Goal: Entertainment & Leisure: Consume media (video, audio)

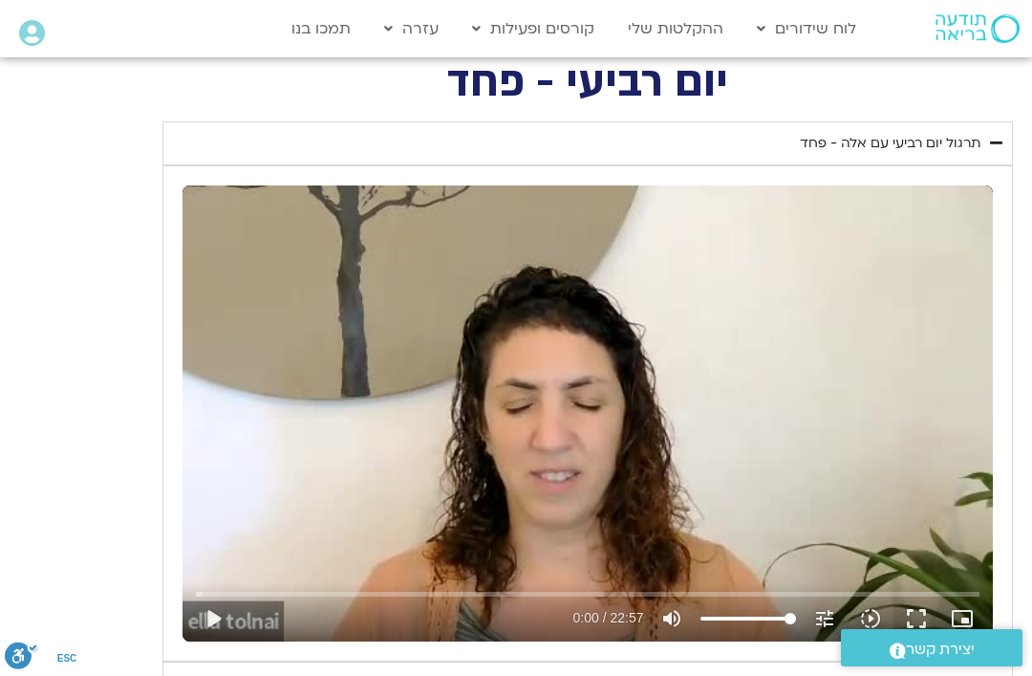
click at [963, 142] on div "תרגול יום רביעי עם אלה - פחד" at bounding box center [890, 143] width 181 height 23
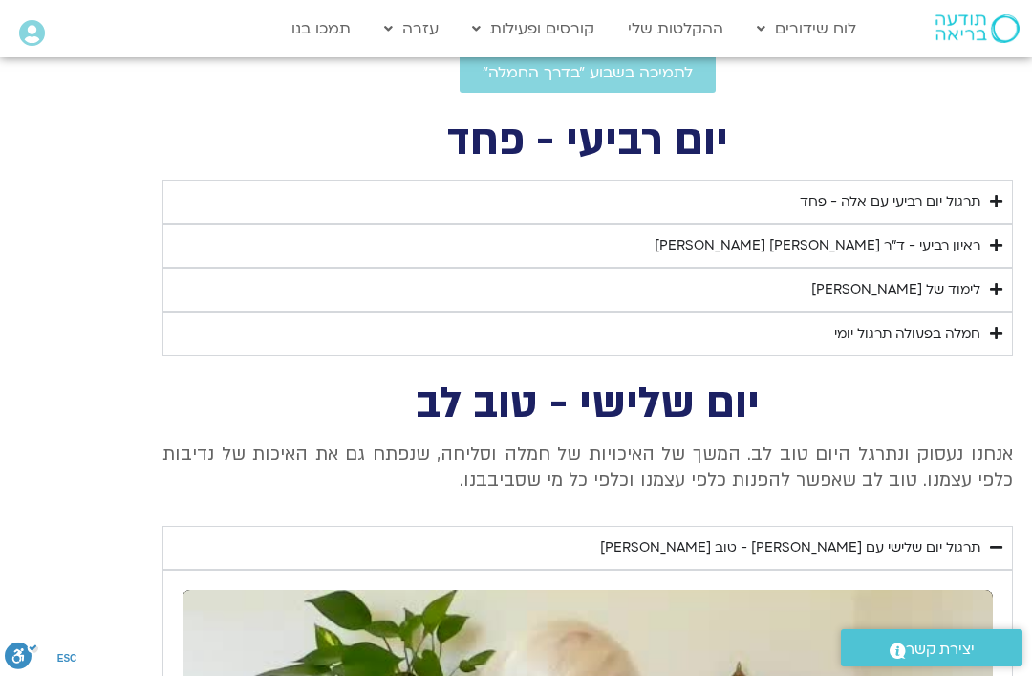
scroll to position [688, 0]
click at [960, 241] on div "ראיון רביעי - ד"ר [PERSON_NAME] [PERSON_NAME]" at bounding box center [818, 246] width 326 height 23
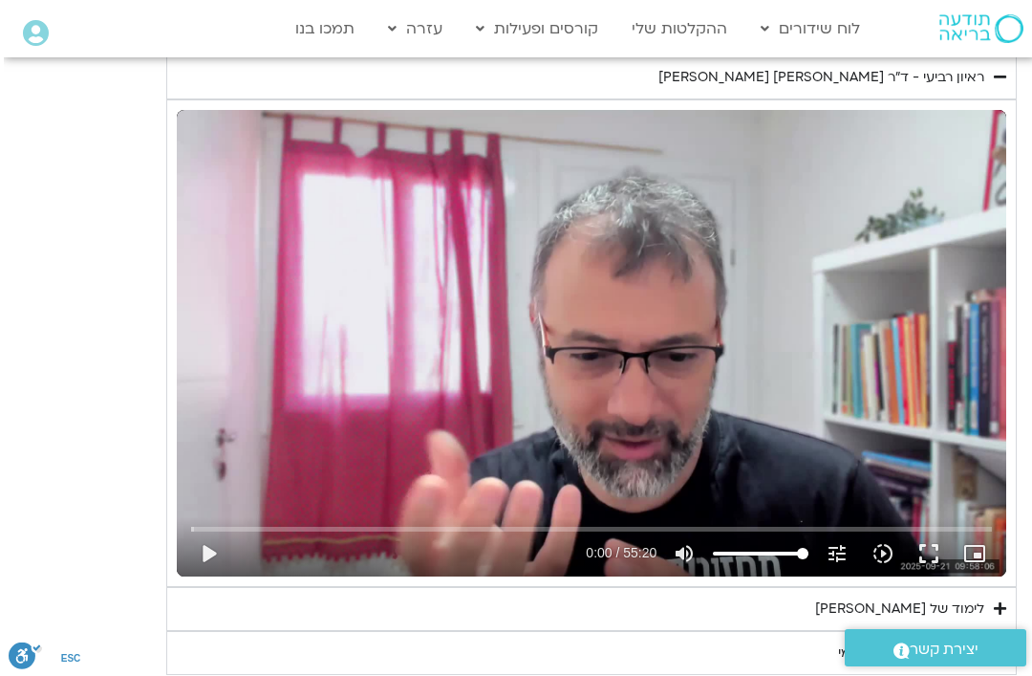
scroll to position [857, -3]
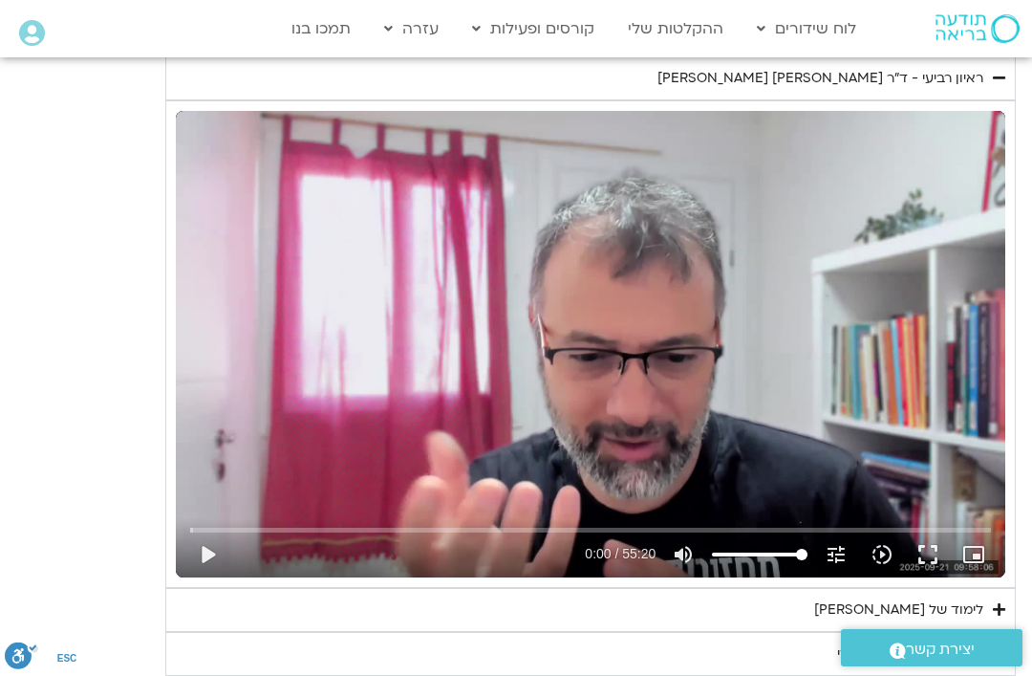
click at [209, 565] on button "play_arrow" at bounding box center [207, 555] width 46 height 46
click at [243, 515] on div "Skip Ad pause 0:02 / 55:20 volume_up Mute tune Resolution Auto 240p slow_motion…" at bounding box center [591, 546] width 814 height 62
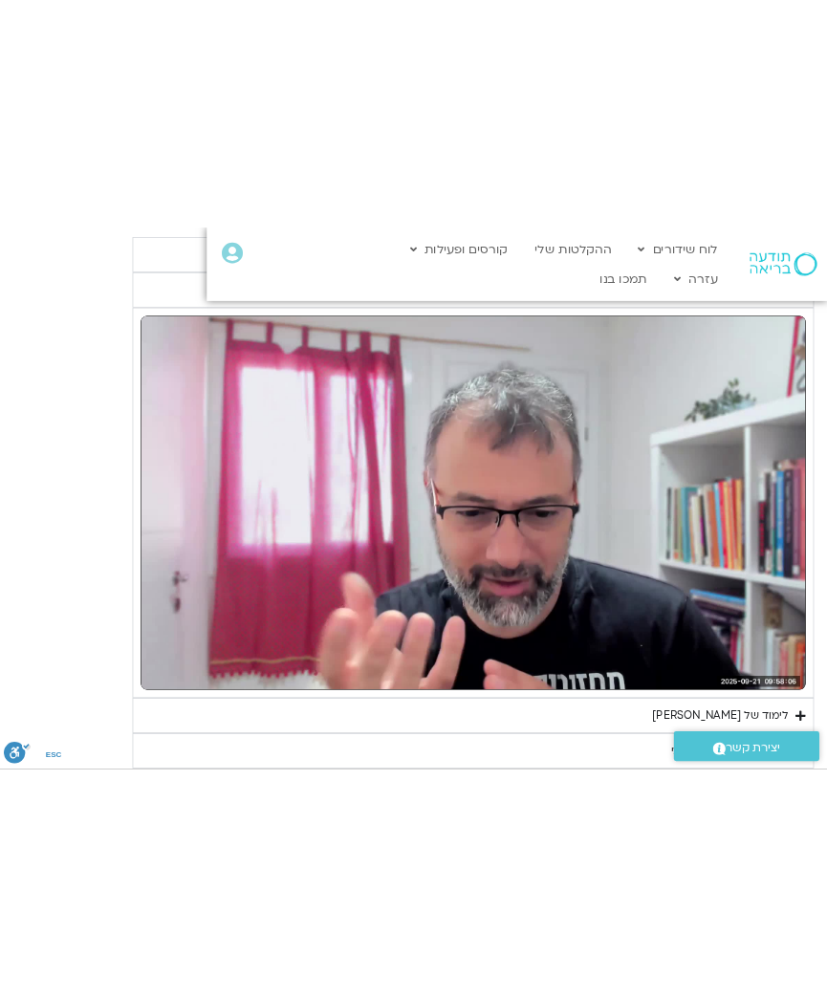
scroll to position [823, -50]
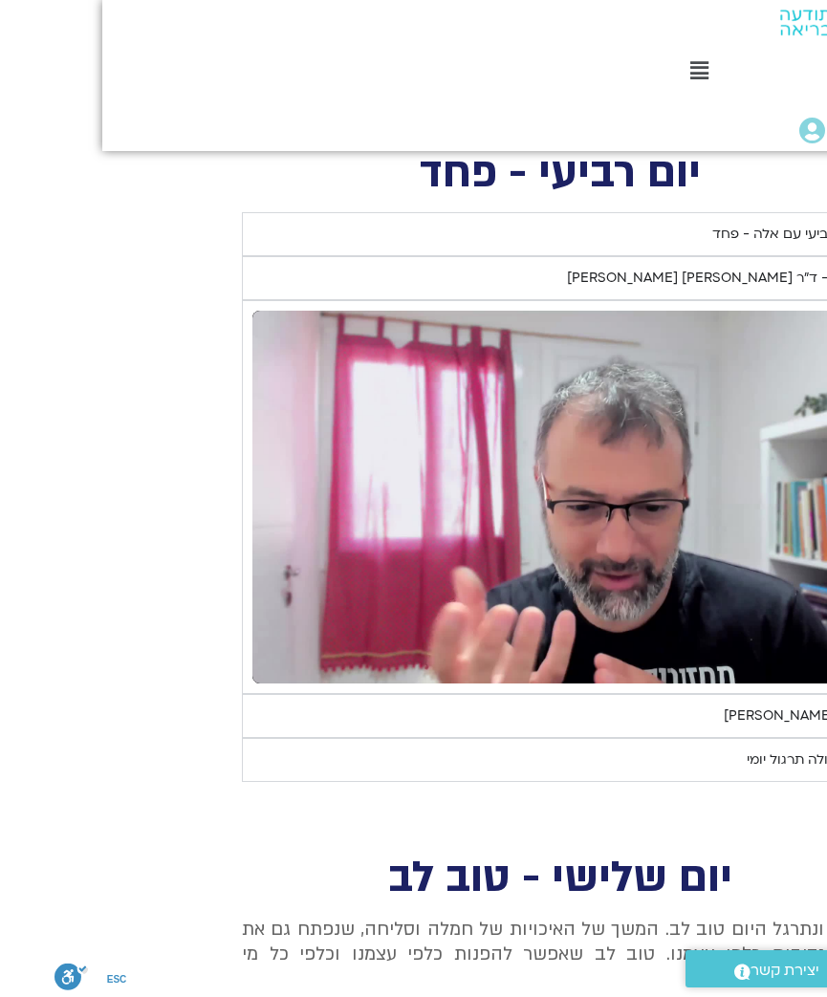
type input "38.98999519435"
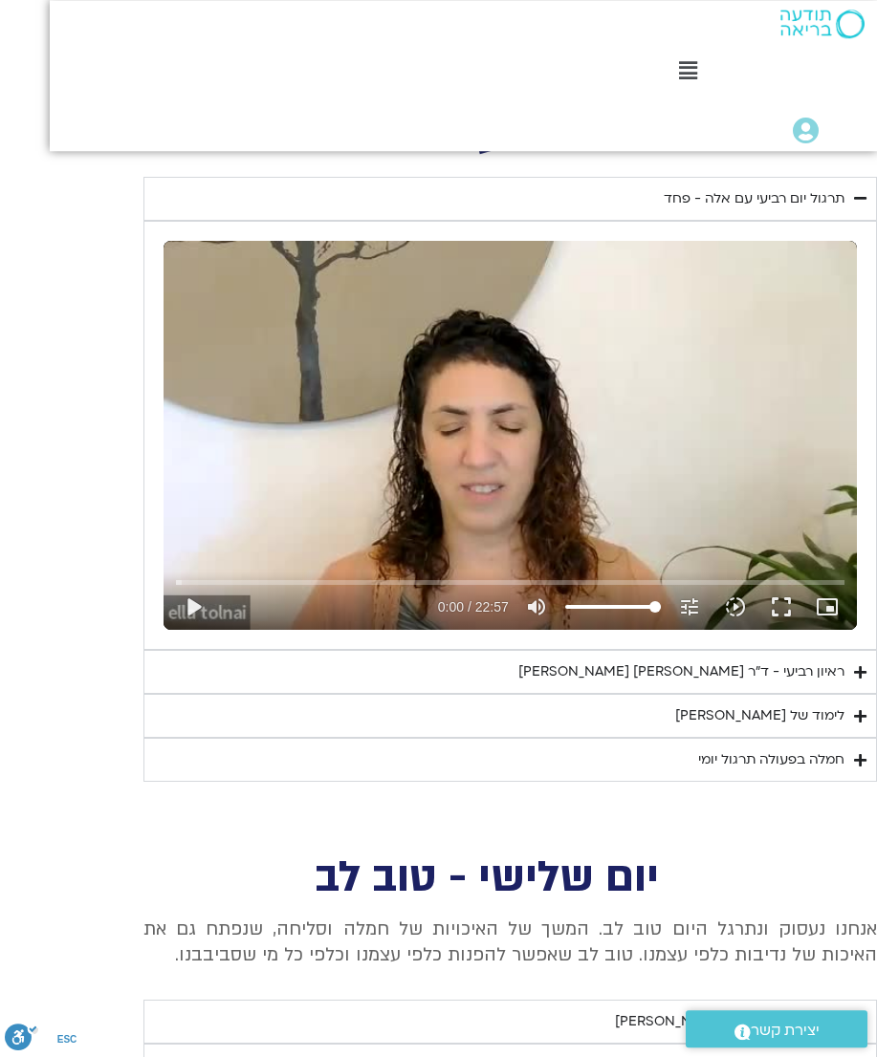
scroll to position [834, 0]
click at [775, 664] on div "ראיון רביעי - ד"ר [PERSON_NAME] [PERSON_NAME]" at bounding box center [681, 672] width 326 height 23
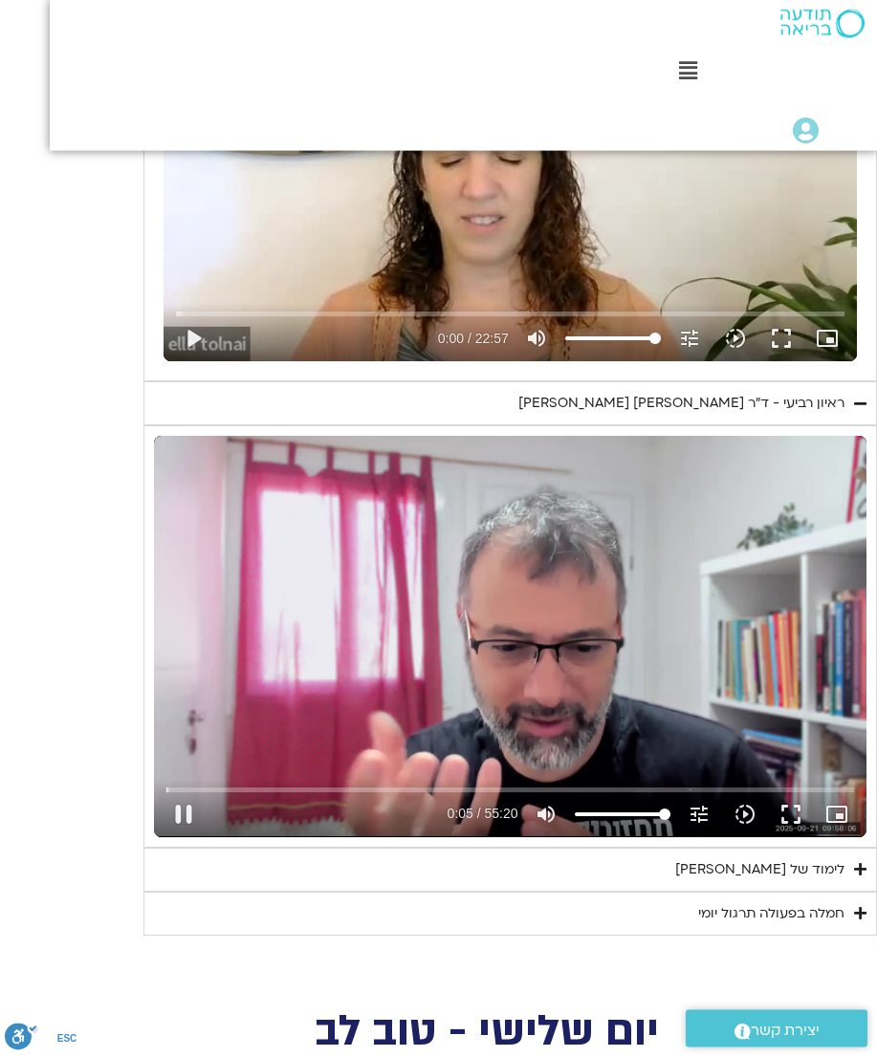
scroll to position [1136, 0]
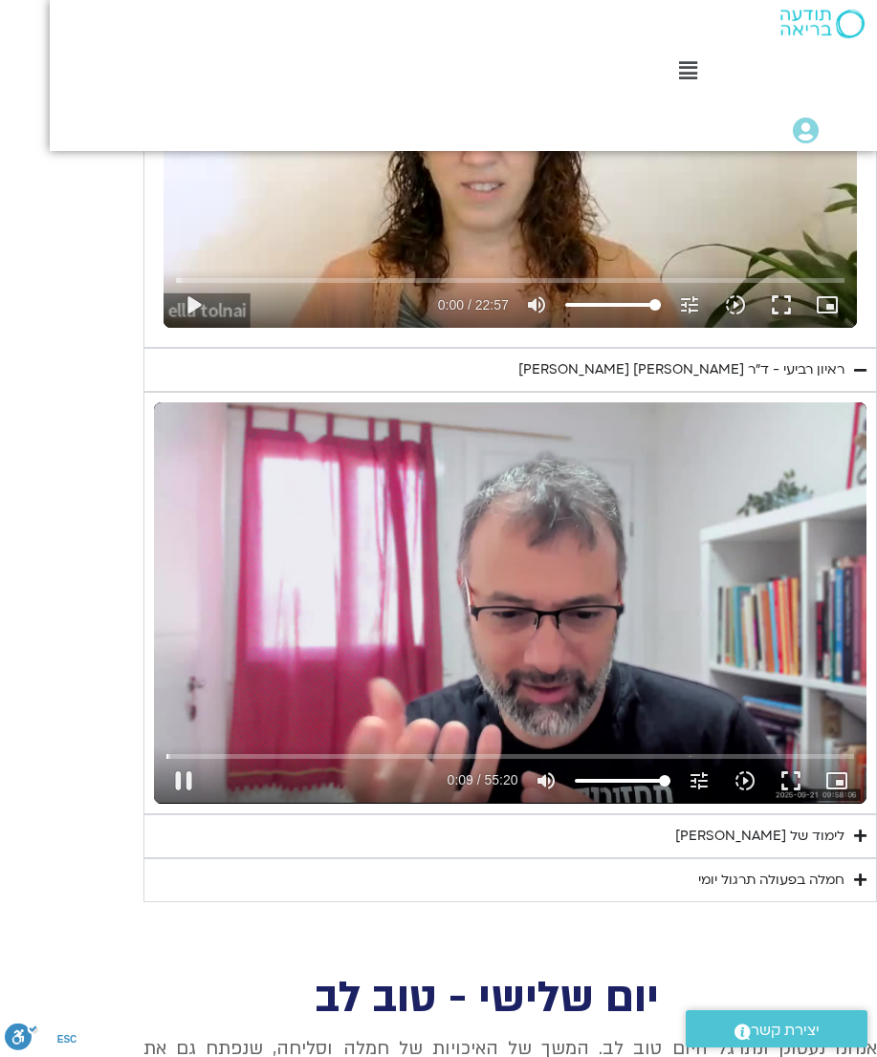
click at [183, 758] on button "pause" at bounding box center [184, 781] width 46 height 46
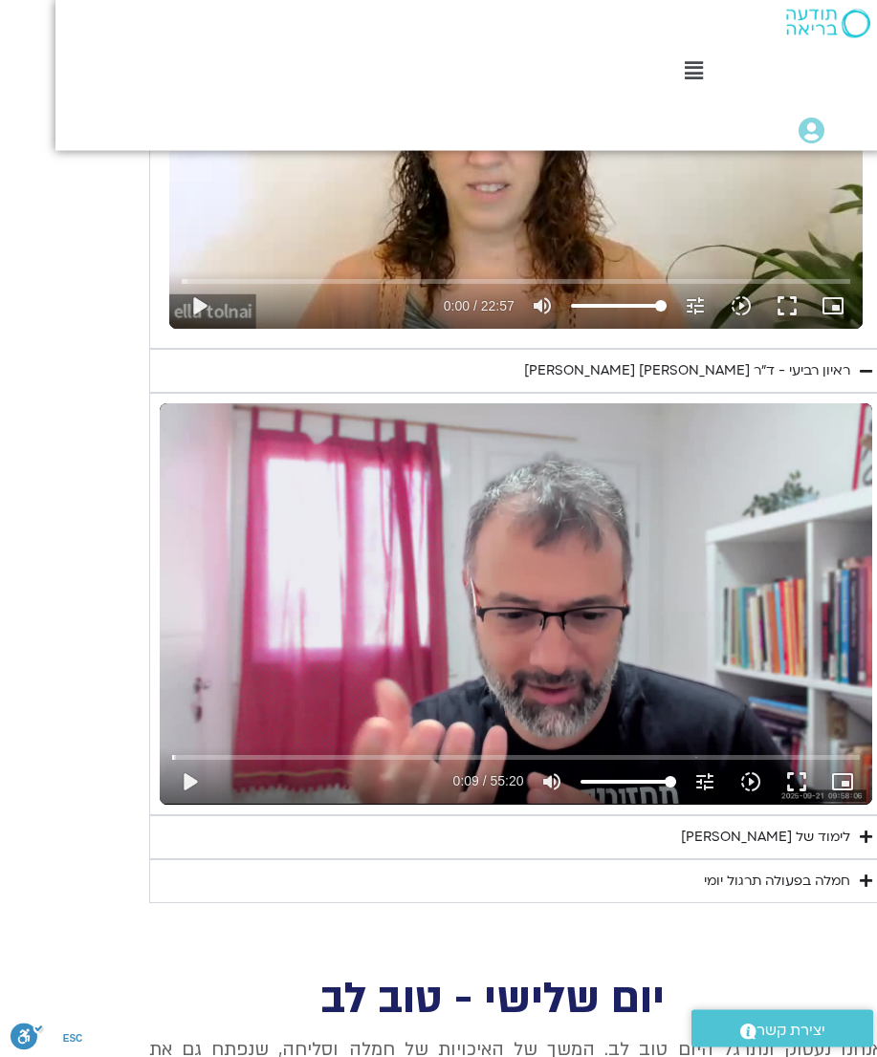
click at [201, 792] on button "play_arrow" at bounding box center [184, 782] width 46 height 46
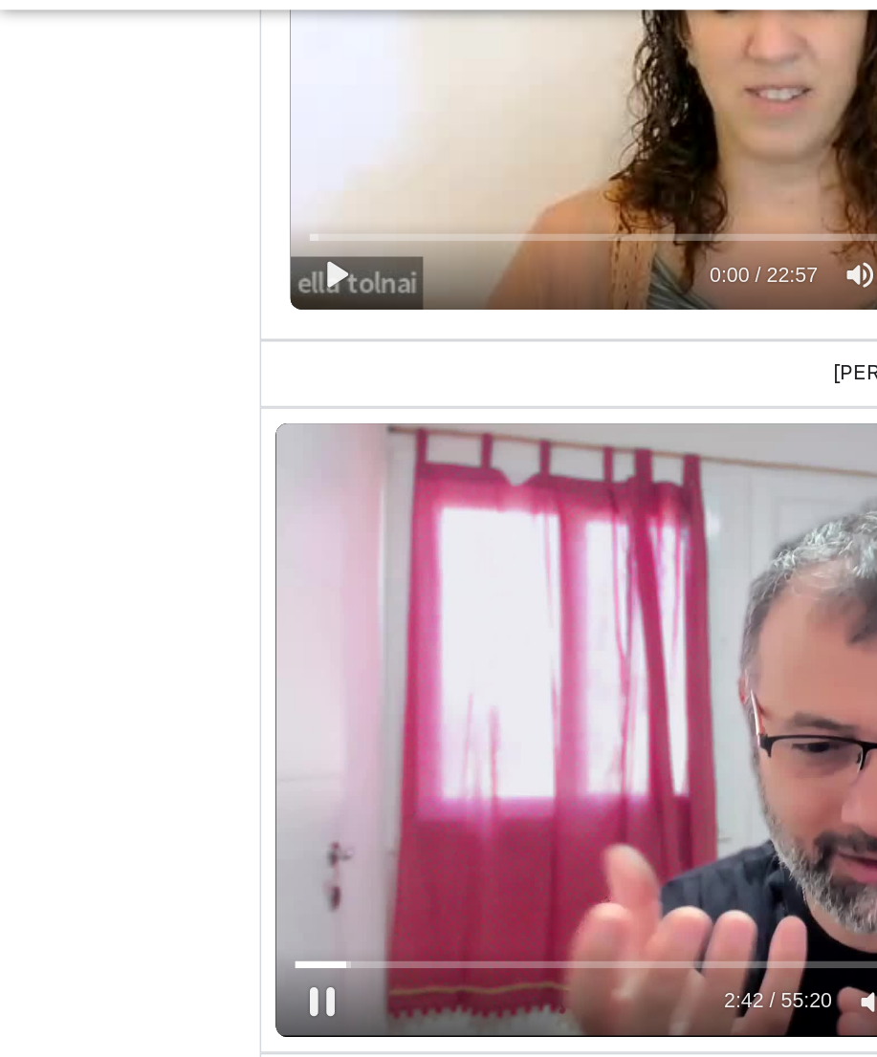
scroll to position [1117, 0]
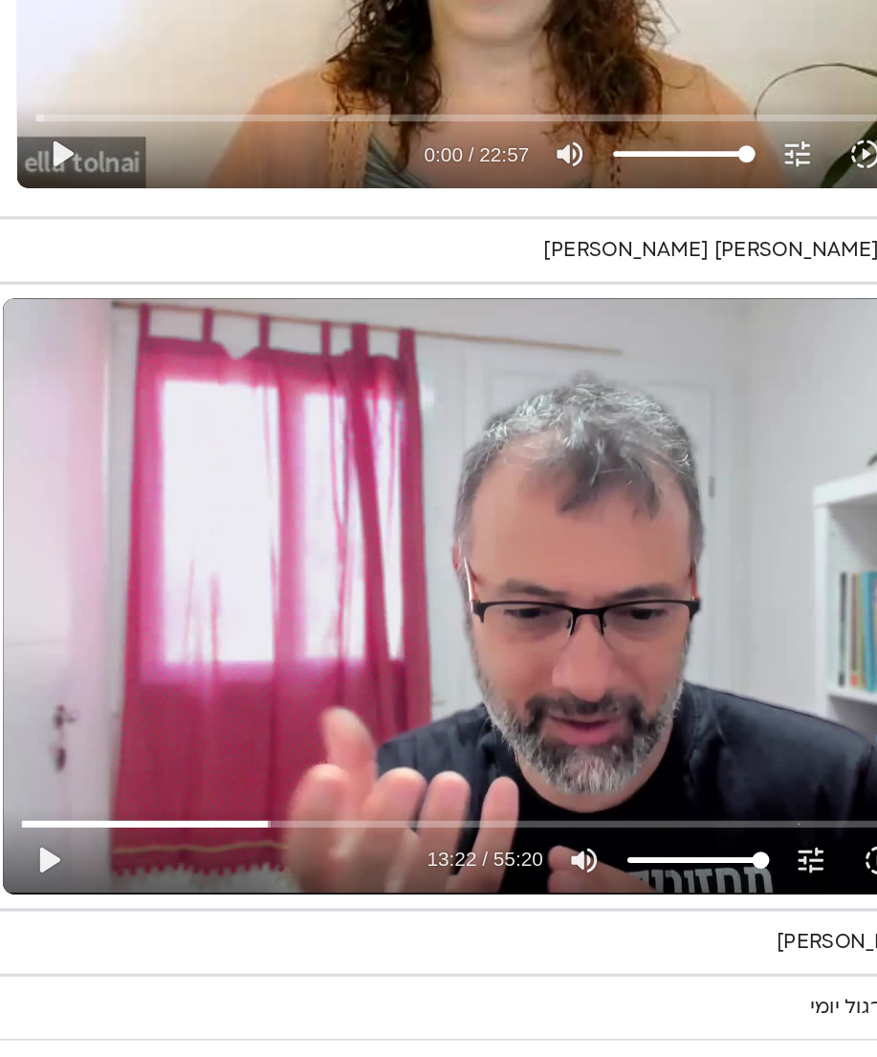
click at [143, 834] on summary "לימוד של [PERSON_NAME]" at bounding box center [509, 856] width 733 height 44
click at [161, 777] on button "play_arrow" at bounding box center [184, 800] width 46 height 46
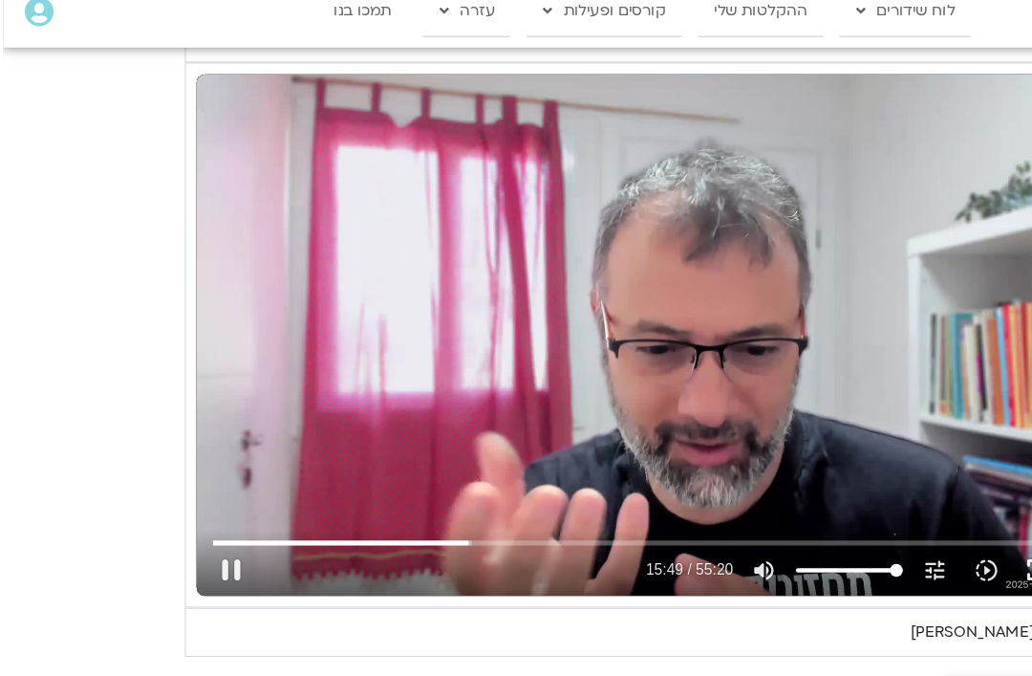
scroll to position [1377, -3]
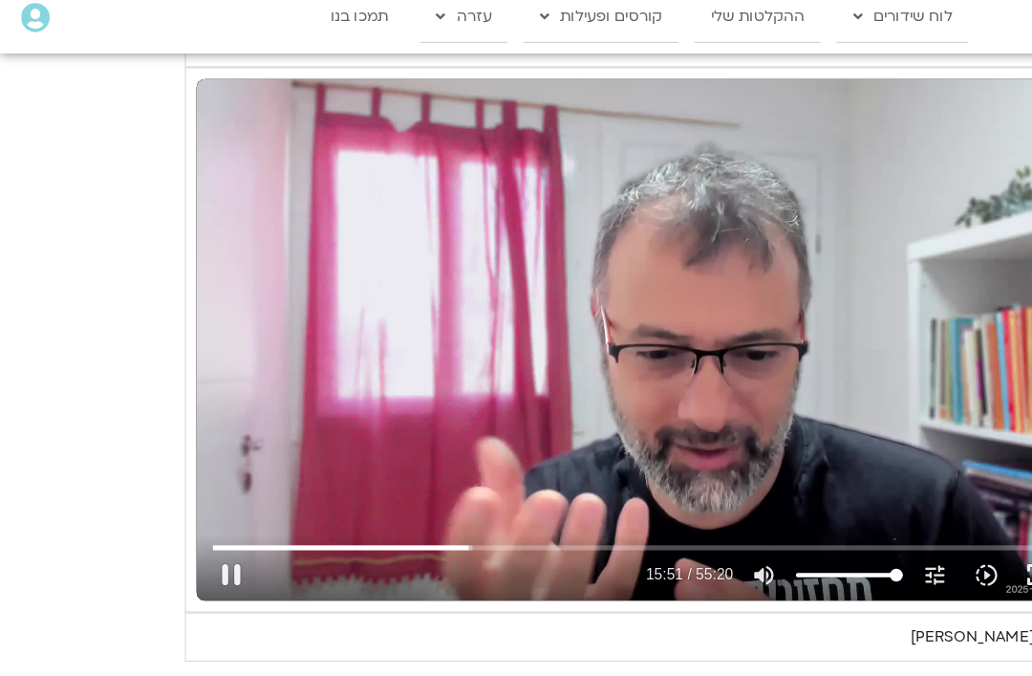
click at [219, 517] on button "pause" at bounding box center [207, 531] width 46 height 46
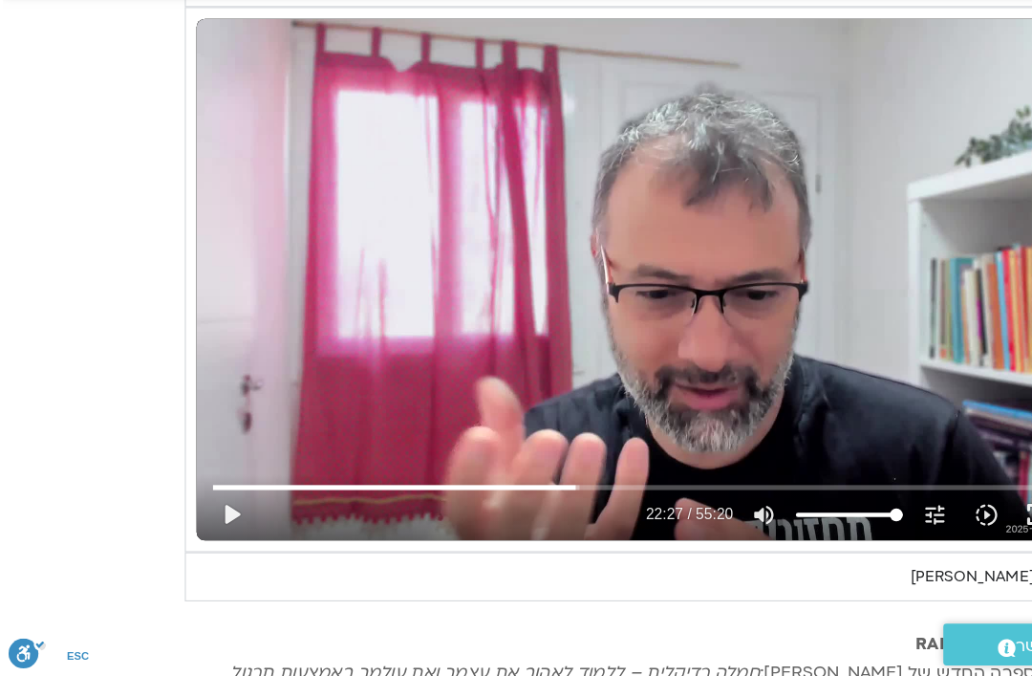
scroll to position [1376, -3]
click at [205, 509] on button "play_arrow" at bounding box center [207, 532] width 46 height 46
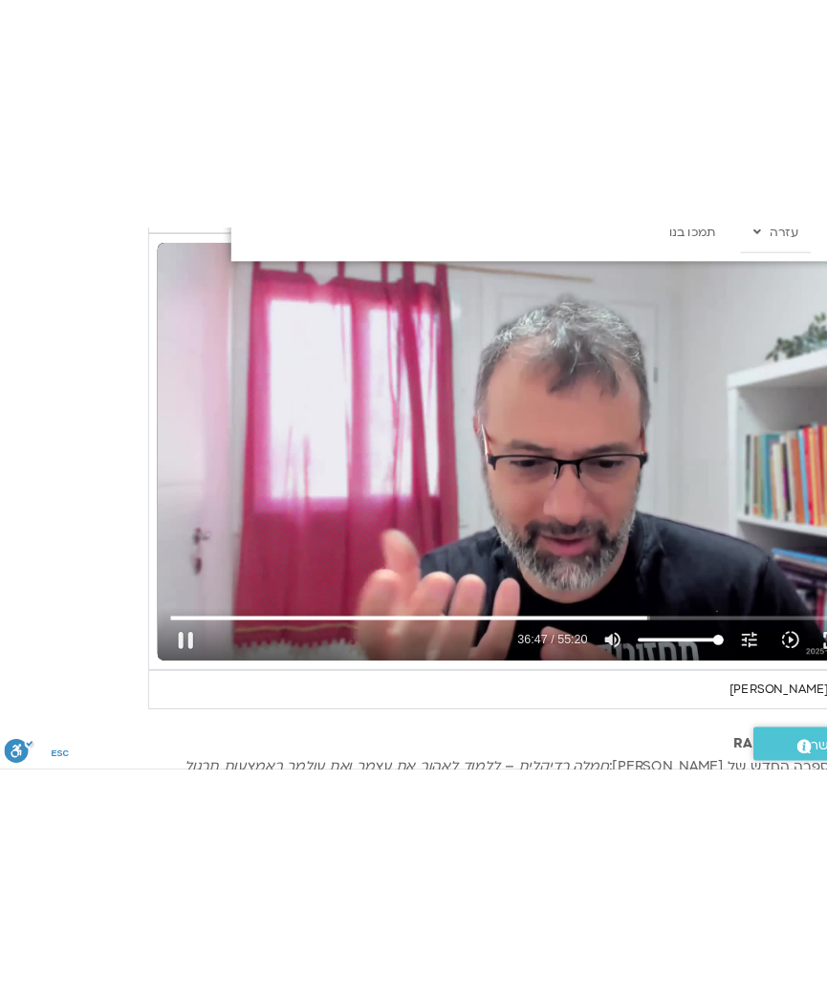
scroll to position [1269, -50]
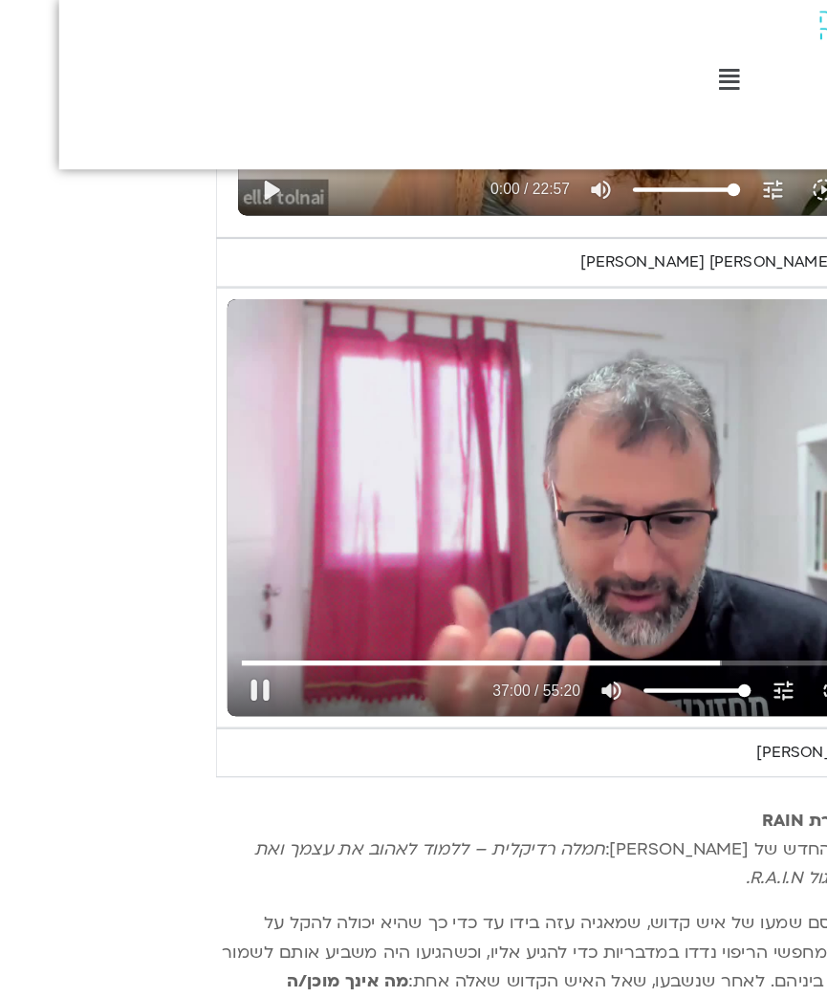
click at [734, 218] on summary "ראיון רביעי - ד"ר [PERSON_NAME] [PERSON_NAME]" at bounding box center [533, 234] width 683 height 44
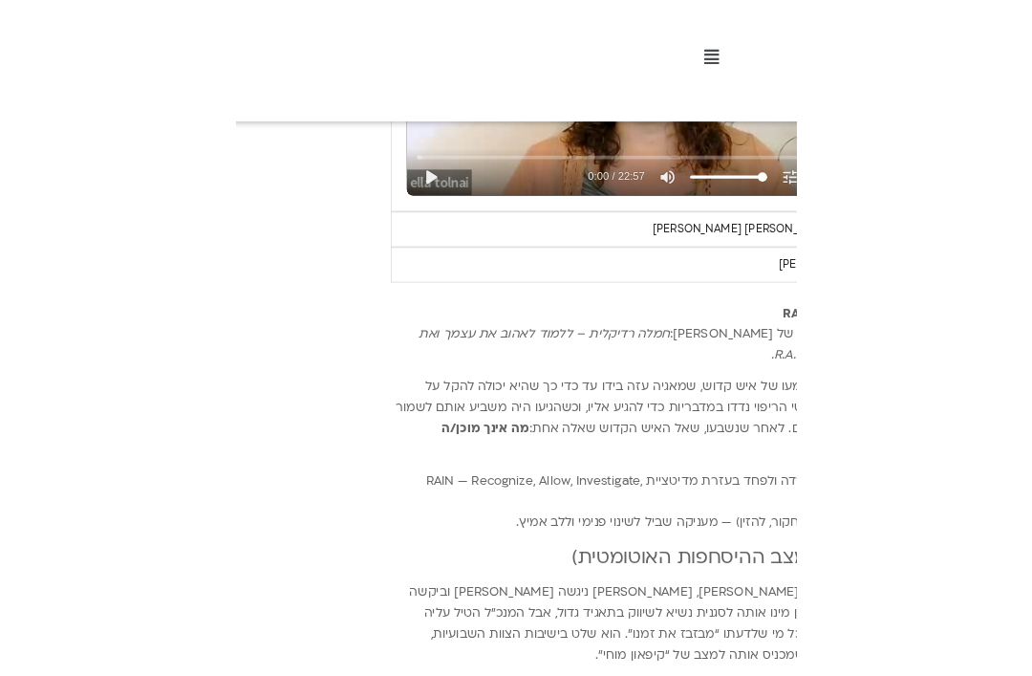
scroll to position [1219, -3]
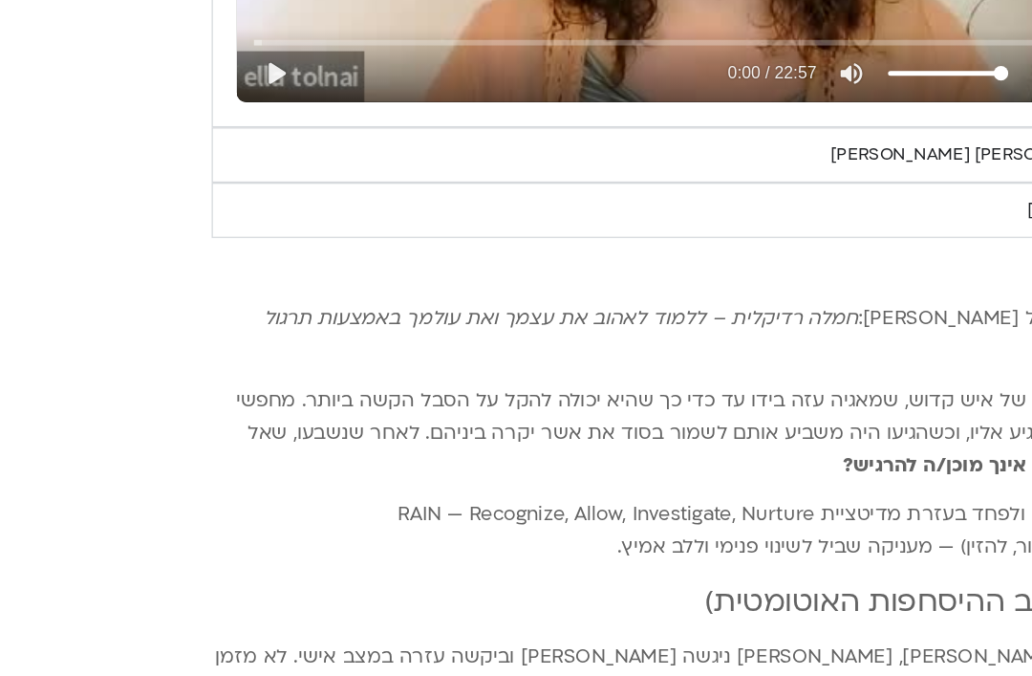
type input "3320.68"
